Goal: Task Accomplishment & Management: Use online tool/utility

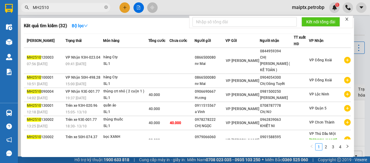
click at [88, 10] on input "MH2510" at bounding box center [68, 7] width 70 height 7
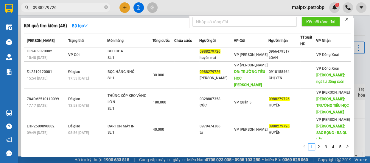
type input "0988279726"
click at [175, 3] on div at bounding box center [185, 81] width 370 height 163
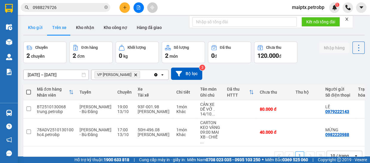
click at [32, 28] on button "Kho gửi" at bounding box center [35, 27] width 24 height 14
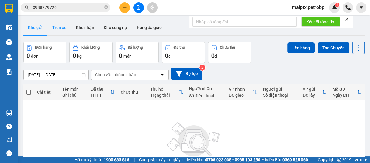
click at [55, 30] on button "Trên xe" at bounding box center [59, 27] width 24 height 14
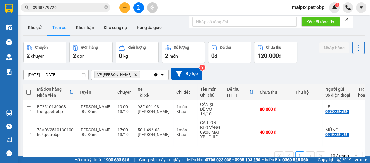
click at [47, 25] on button "Trên xe" at bounding box center [59, 27] width 24 height 14
click at [35, 27] on button "Kho gửi" at bounding box center [35, 27] width 24 height 14
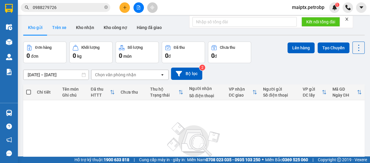
click at [57, 30] on button "Trên xe" at bounding box center [59, 27] width 24 height 14
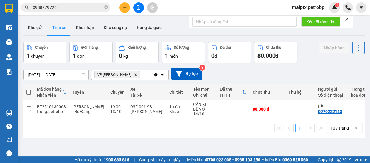
click at [64, 143] on div "ver 1.8.146 Kho gửi Trên xe Kho nhận Kho công nợ Hàng đã giao Chuyến 1 chuyến Đ…" at bounding box center [194, 99] width 347 height 163
click at [87, 26] on button "Kho nhận" at bounding box center [85, 27] width 28 height 14
type input "[DATE] – [DATE]"
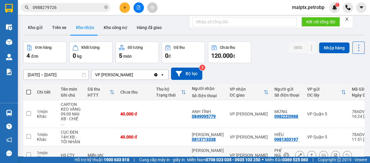
scroll to position [43, 0]
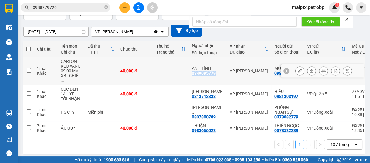
drag, startPoint x: 216, startPoint y: 71, endPoint x: 192, endPoint y: 73, distance: 24.9
click at [192, 73] on td "ANH TÍNH 0849095779" at bounding box center [208, 71] width 38 height 28
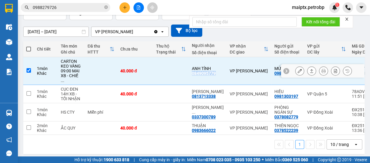
copy div "0849095779"
click at [77, 69] on div "09:00 MAI XB - CHIỀ ..." at bounding box center [71, 75] width 21 height 14
checkbox input "false"
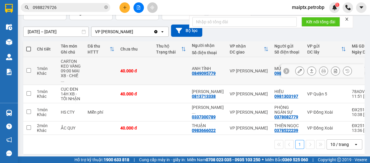
scroll to position [0, 0]
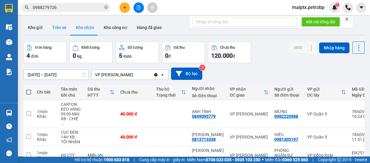
click at [53, 28] on button "Trên xe" at bounding box center [59, 27] width 24 height 14
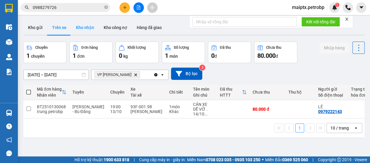
click at [80, 29] on button "Kho nhận" at bounding box center [85, 27] width 28 height 14
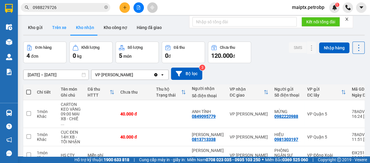
click at [56, 30] on button "Trên xe" at bounding box center [59, 27] width 24 height 14
type input "[DATE] – [DATE]"
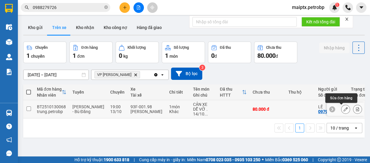
click at [344, 108] on button at bounding box center [346, 109] width 8 height 10
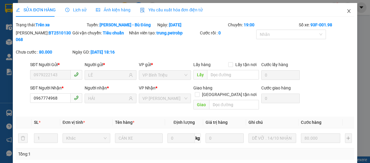
click at [347, 11] on icon "close" at bounding box center [349, 11] width 5 height 5
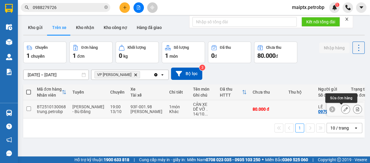
click at [342, 108] on button at bounding box center [346, 109] width 8 height 10
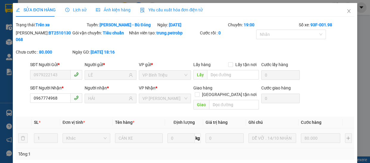
scroll to position [74, 0]
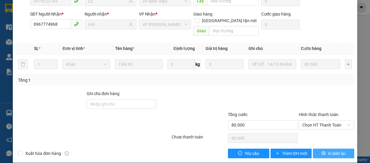
click at [328, 150] on span "In biên lai" at bounding box center [336, 153] width 17 height 7
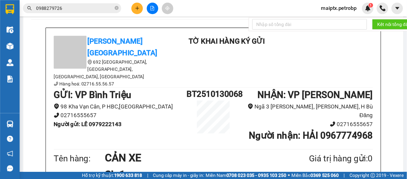
scroll to position [27, 0]
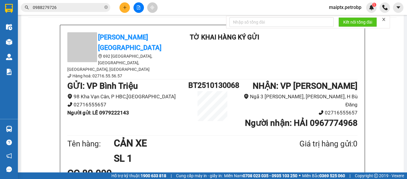
drag, startPoint x: 64, startPoint y: 125, endPoint x: 75, endPoint y: 123, distance: 11.5
click at [64, 125] on div "Petro [GEOGRAPHIC_DATA] 692 [GEOGRAPHIC_DATA], [GEOGRAPHIC_DATA], [GEOGRAPHIC_D…" at bounding box center [212, 182] width 305 height 314
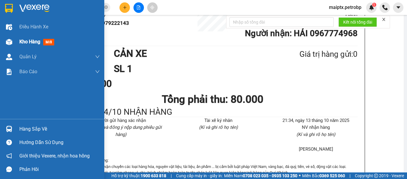
click at [9, 42] on img at bounding box center [9, 42] width 6 height 6
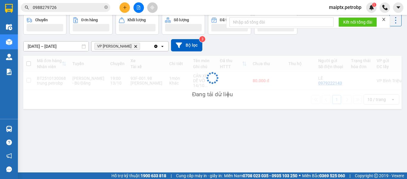
scroll to position [27, 0]
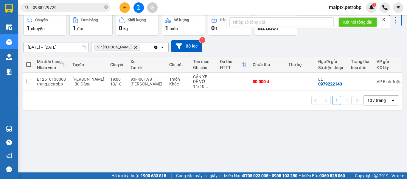
click at [92, 122] on div "ver 1.8.146 Kho gửi Trên xe Kho nhận Kho công nợ Hàng đã giao Chuyến 1 chuyến Đ…" at bounding box center [213, 79] width 384 height 179
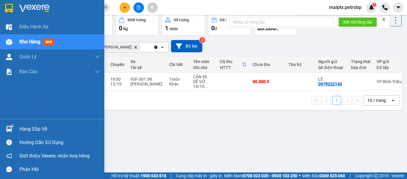
click at [15, 127] on div "Hàng sắp về" at bounding box center [52, 128] width 104 height 13
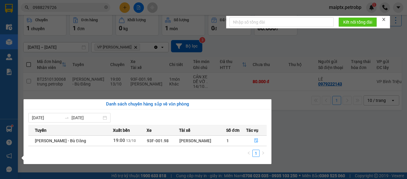
click at [288, 120] on section "Kết quả tìm kiếm ( 48 ) Bộ lọc Mã ĐH Trạng thái Món hàng Tổng cước Chưa cước Ng…" at bounding box center [203, 89] width 407 height 179
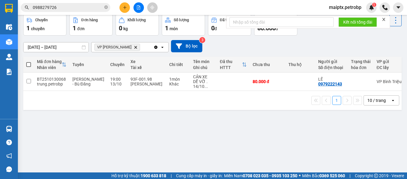
click at [348, 6] on span "maiptx.petrobp" at bounding box center [346, 7] width 42 height 7
click at [337, 16] on span "Đăng xuất" at bounding box center [348, 18] width 30 height 7
